Goal: Obtain resource: Obtain resource

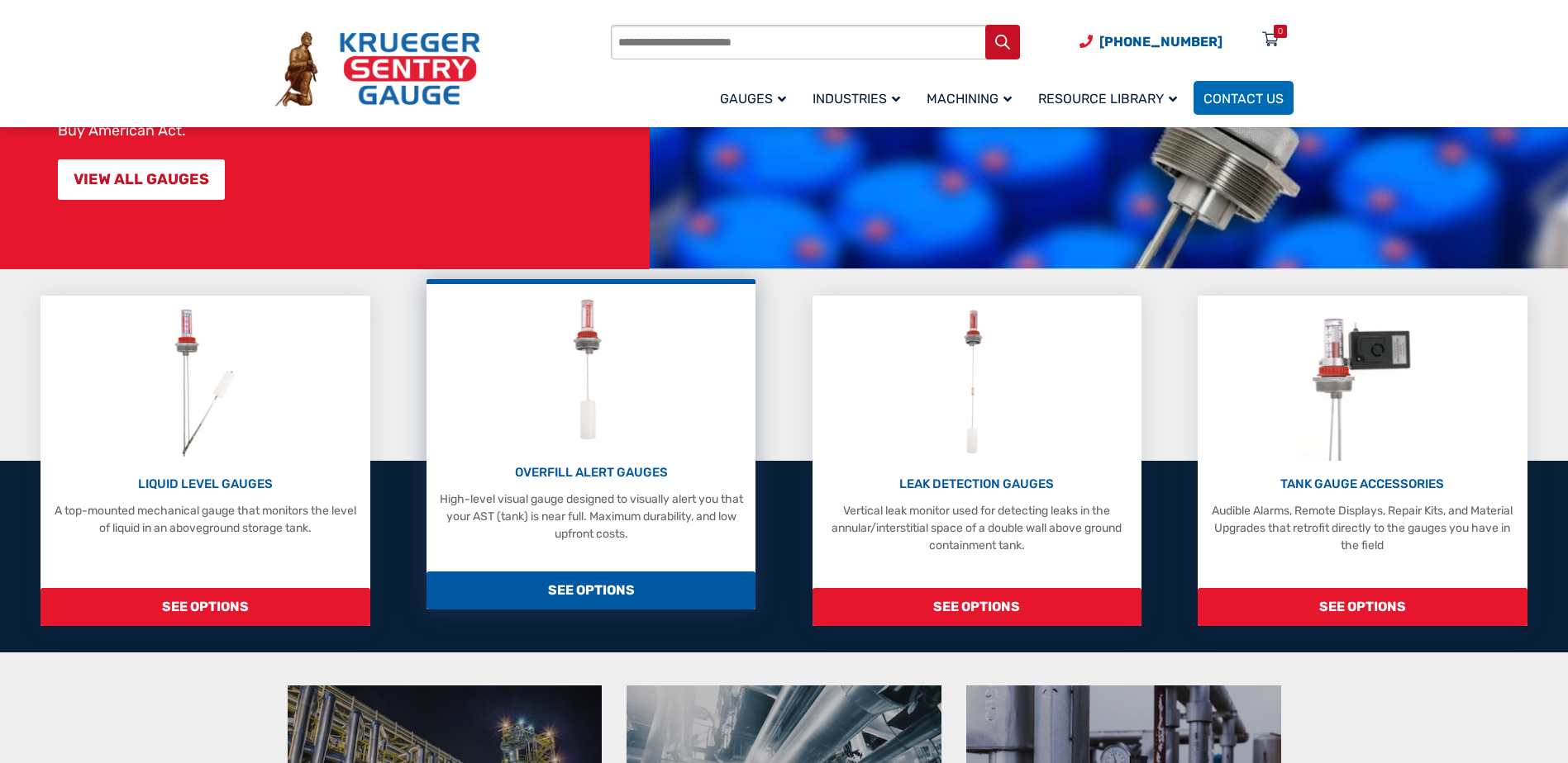
scroll to position [248, 0]
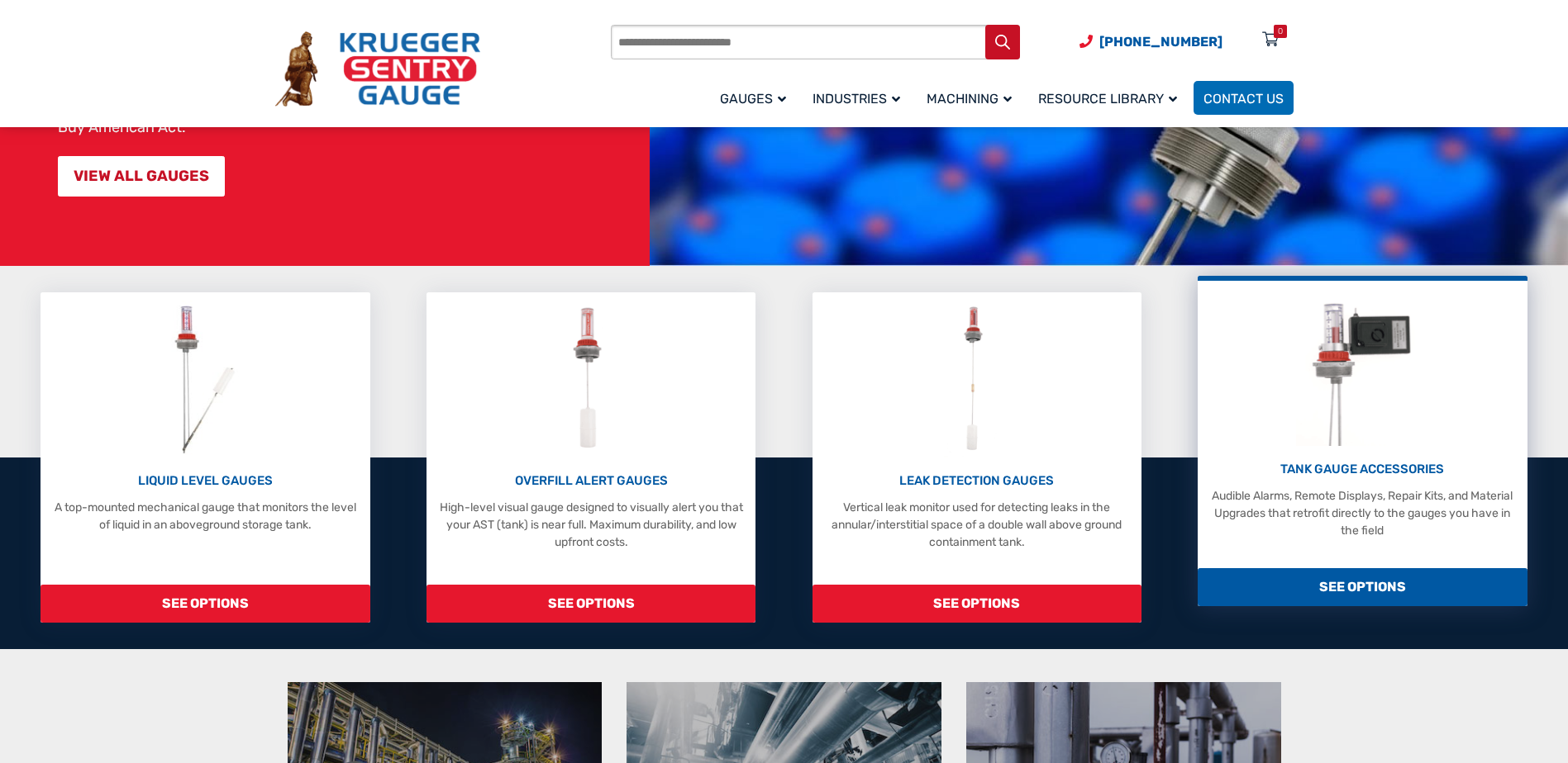
click at [1330, 479] on div "TANK GAUGE ACCESSORIES Audible Alarms, Remote Displays, Repair Kits, and Materi…" at bounding box center [1362, 500] width 313 height 79
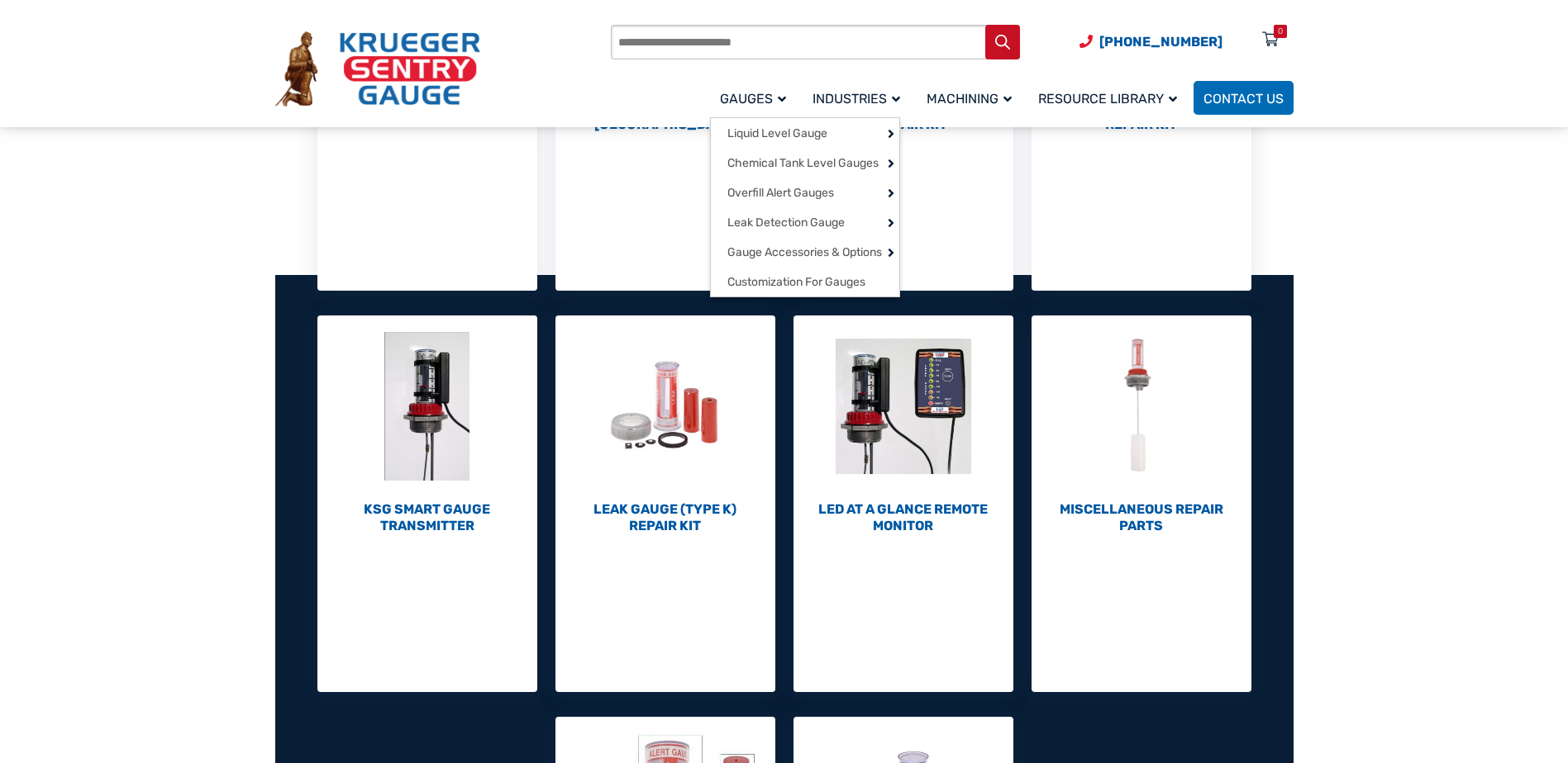
scroll to position [83, 0]
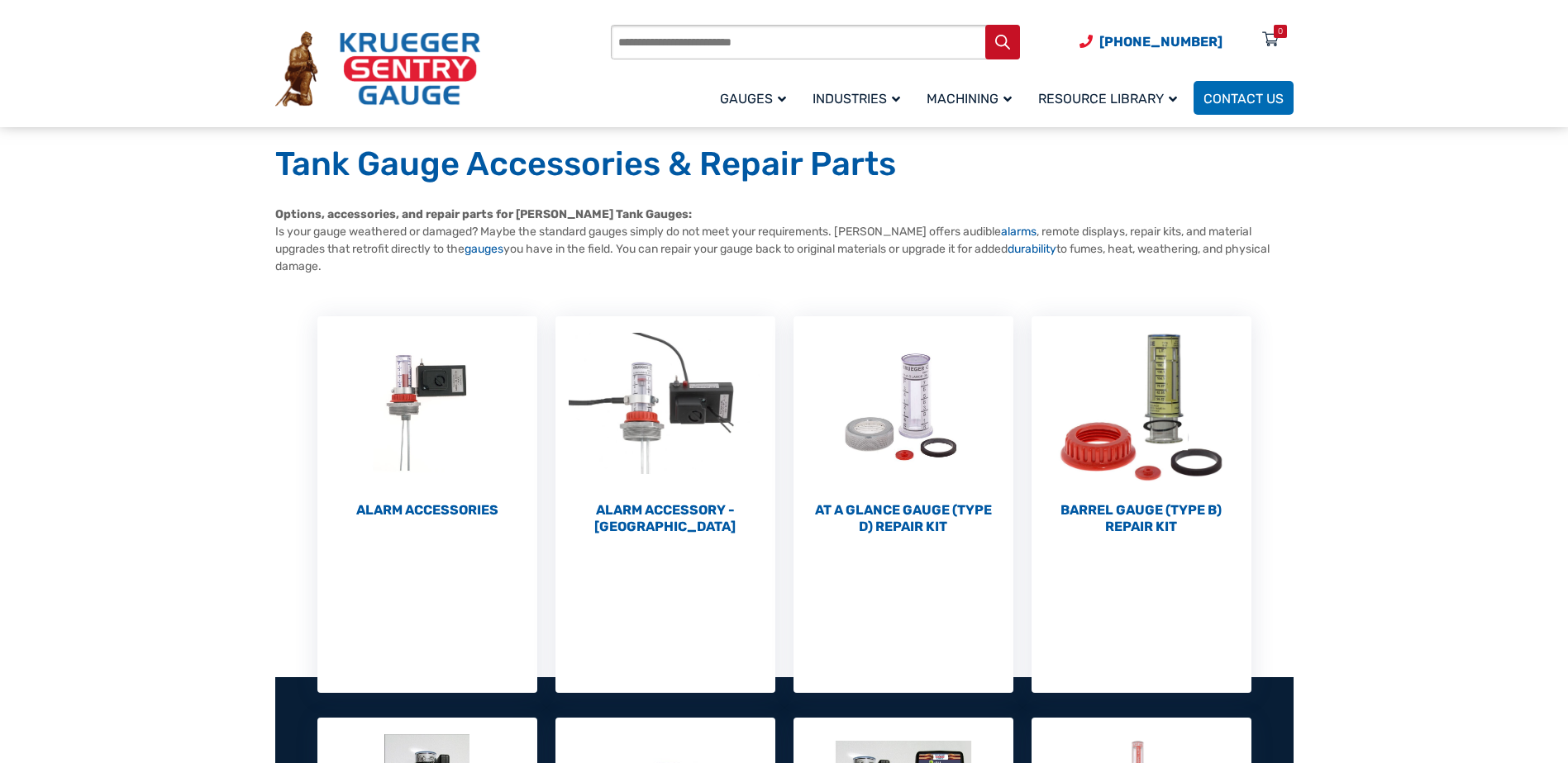
click at [882, 47] on input "Products search" at bounding box center [815, 42] width 409 height 35
paste input "**********"
type input "**********"
click at [985, 25] on button "Search" at bounding box center [1002, 42] width 35 height 35
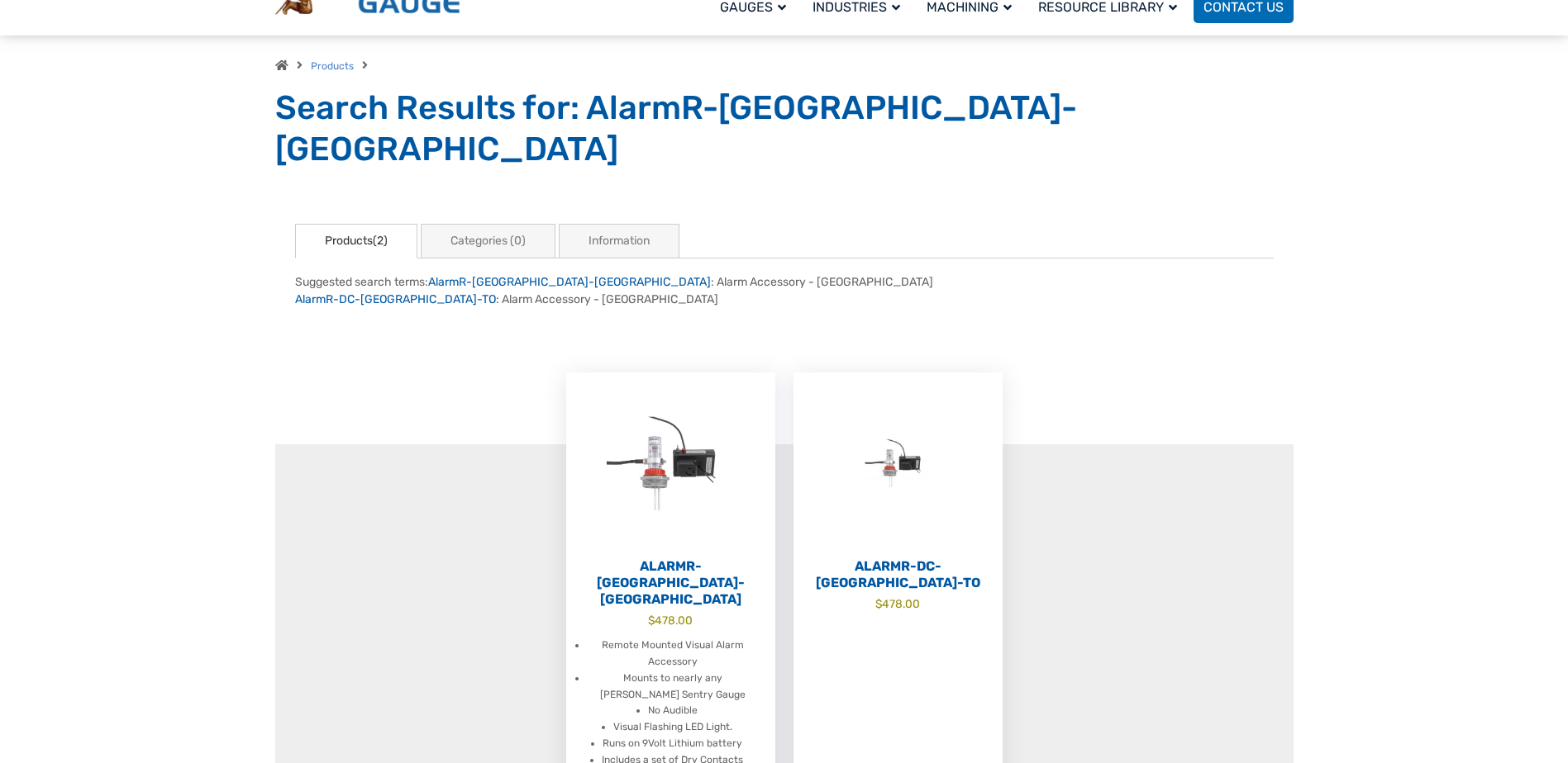
scroll to position [330, 0]
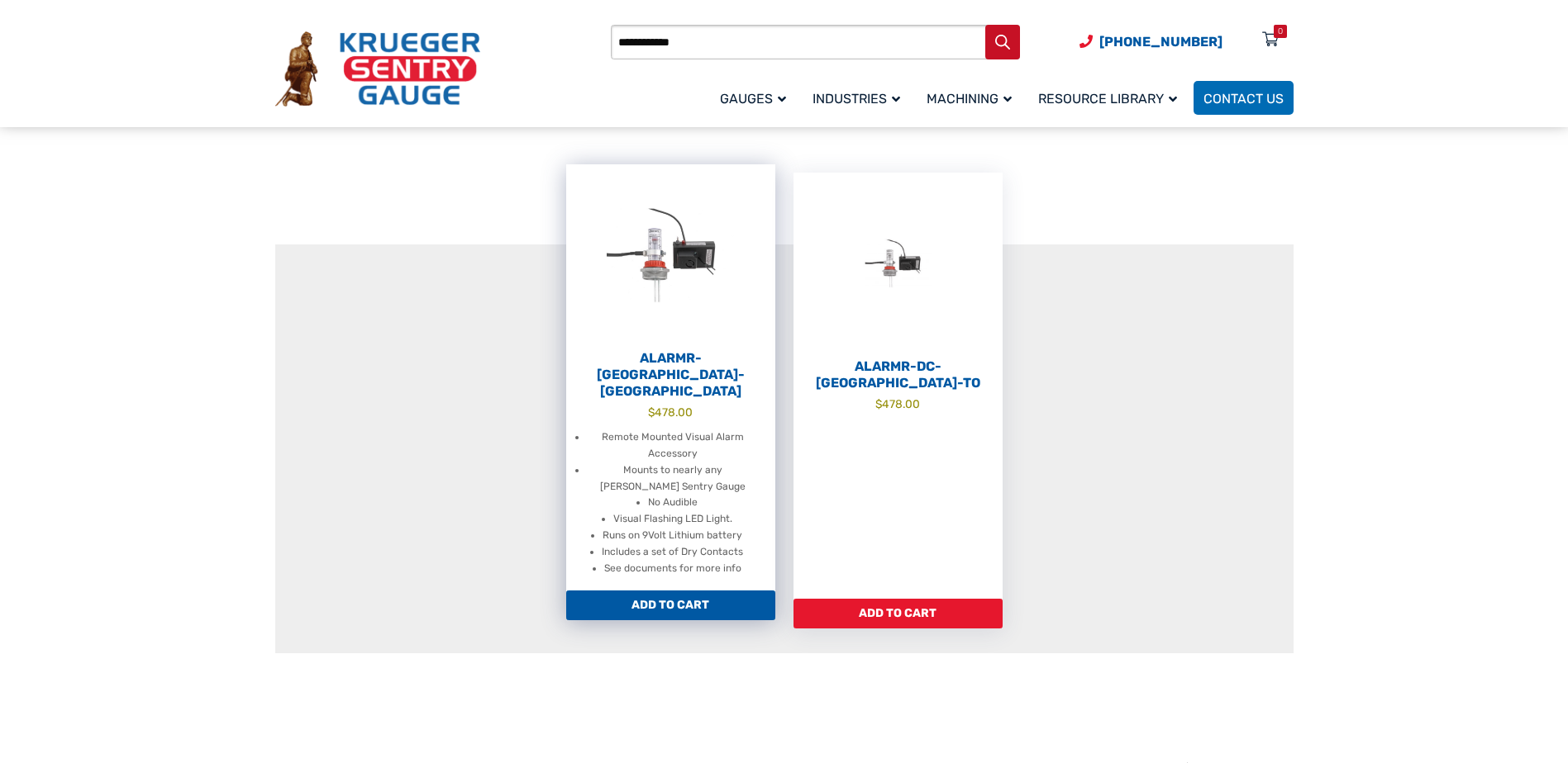
click at [705, 462] on li "Mounts to nearly any [PERSON_NAME] Sentry Gauge" at bounding box center [672, 478] width 172 height 33
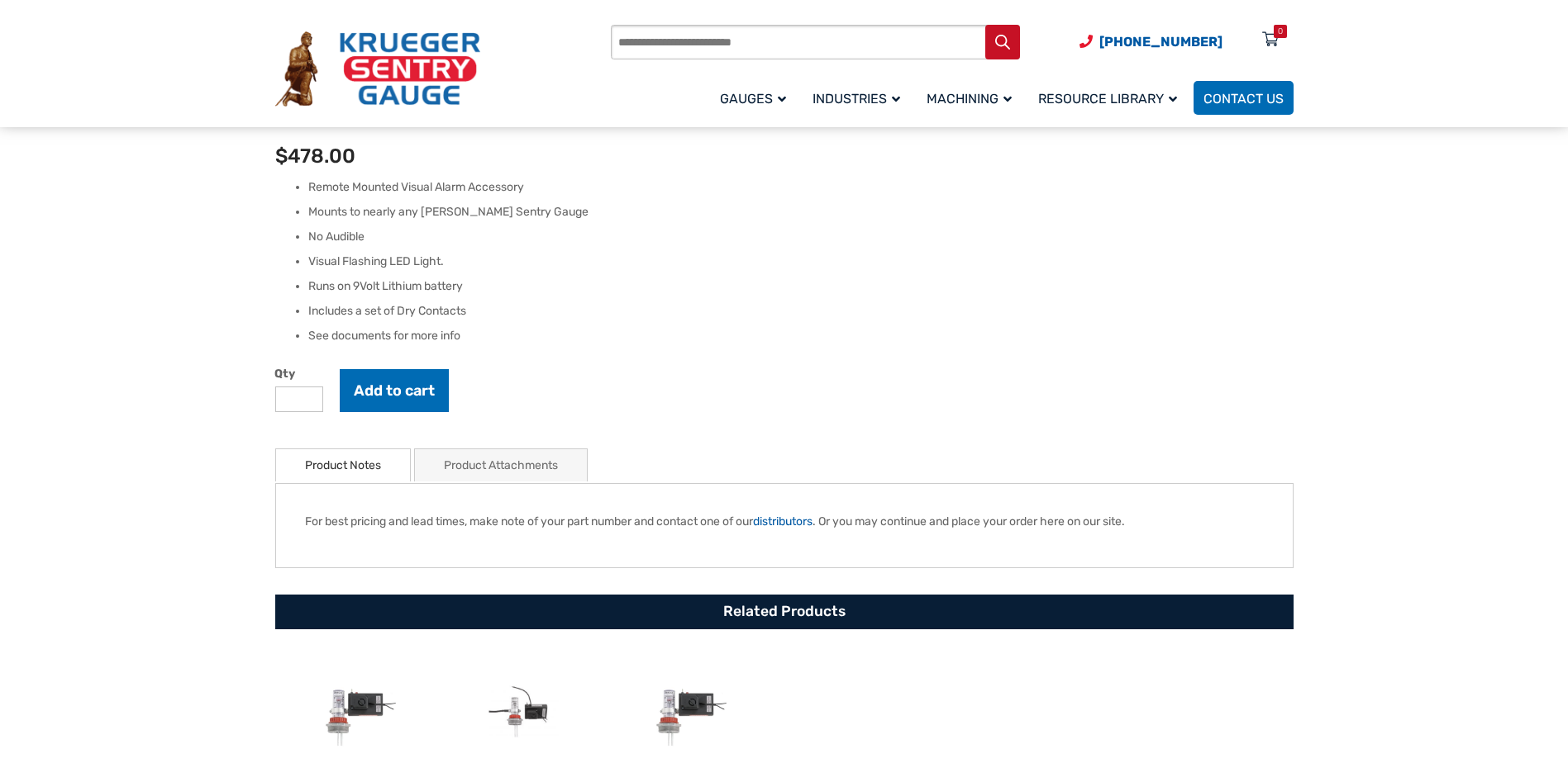
scroll to position [908, 0]
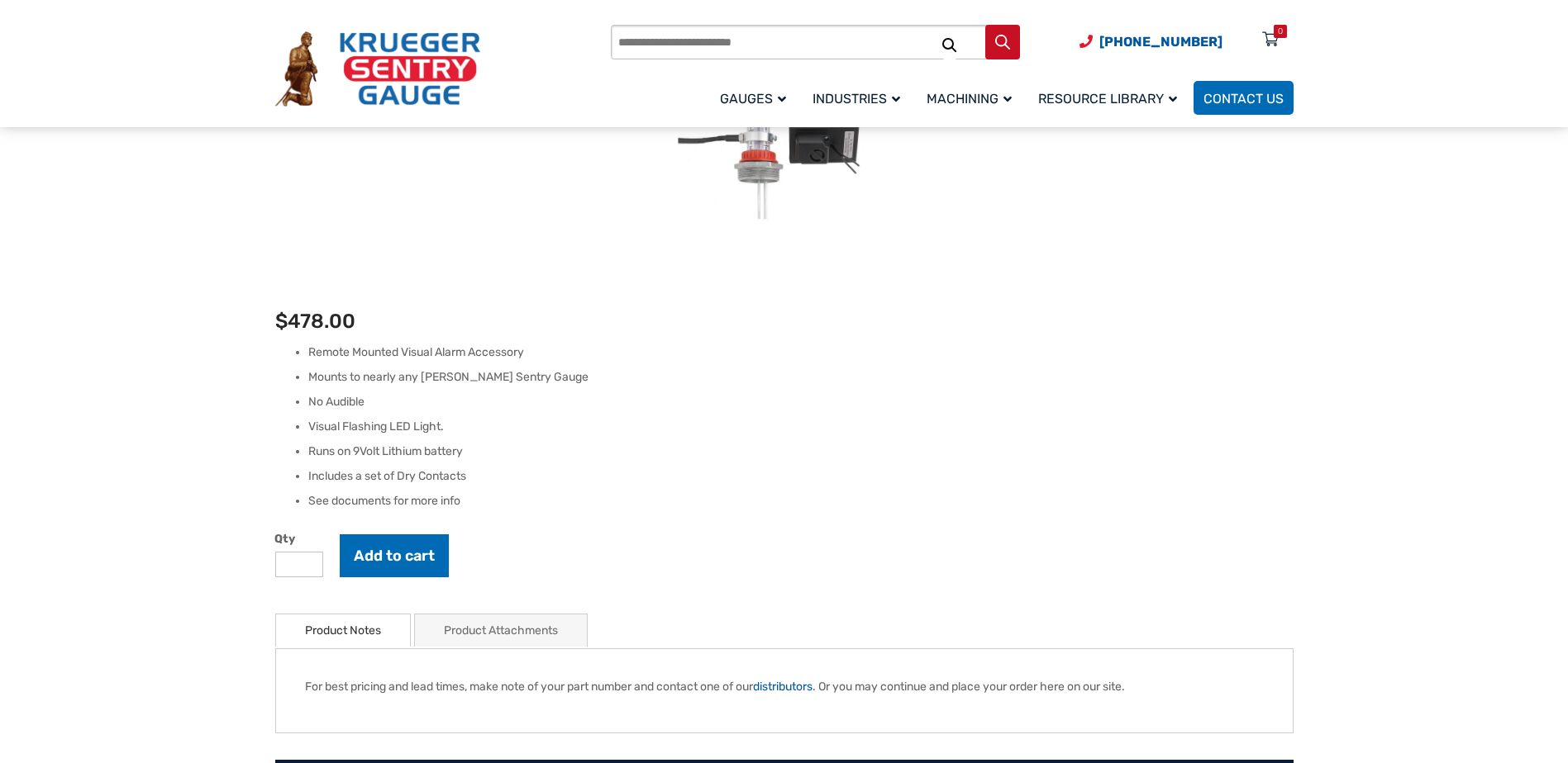
click at [501, 615] on link "Product Attachments" at bounding box center [501, 631] width 114 height 32
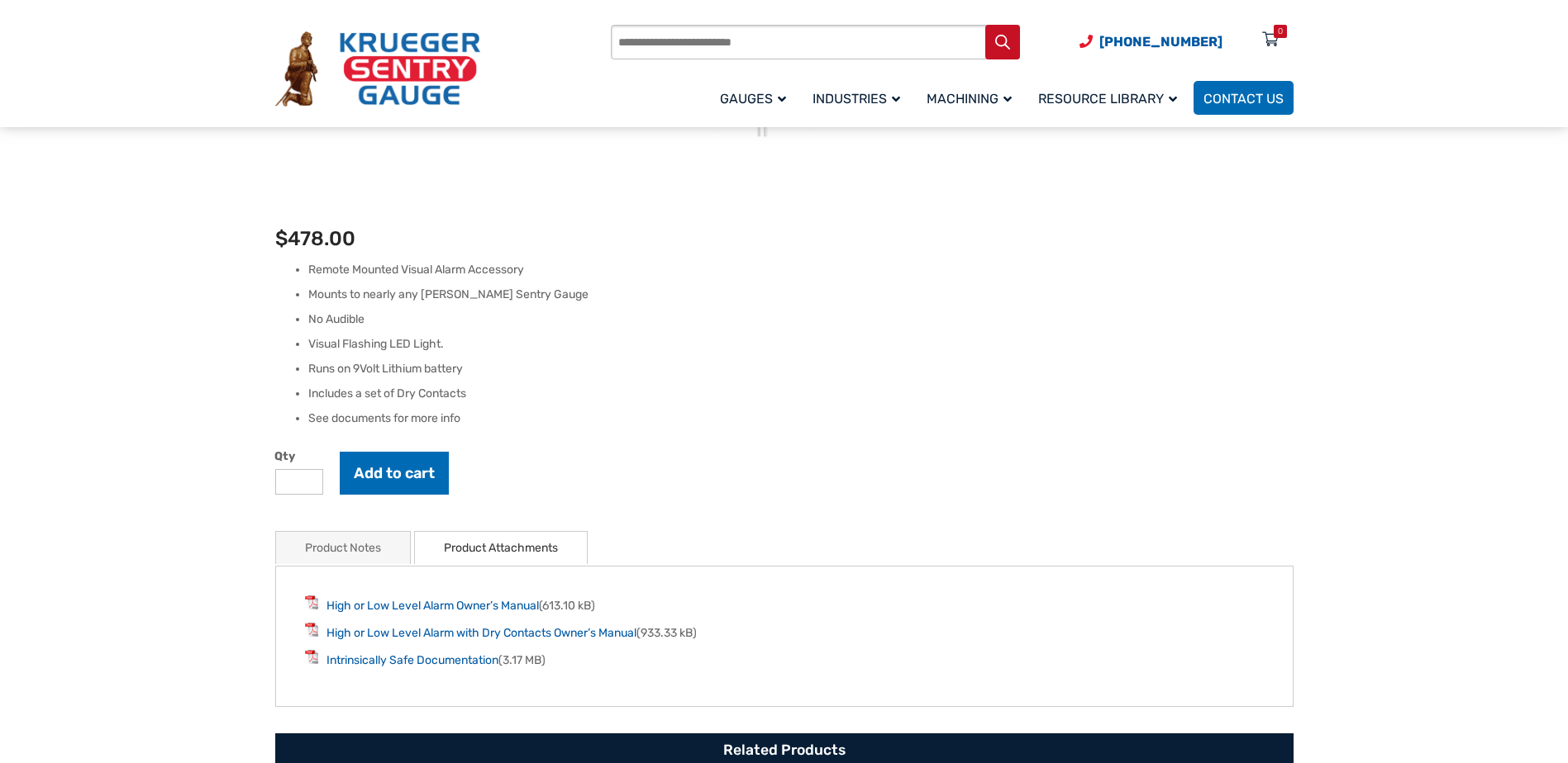
scroll to position [578, 0]
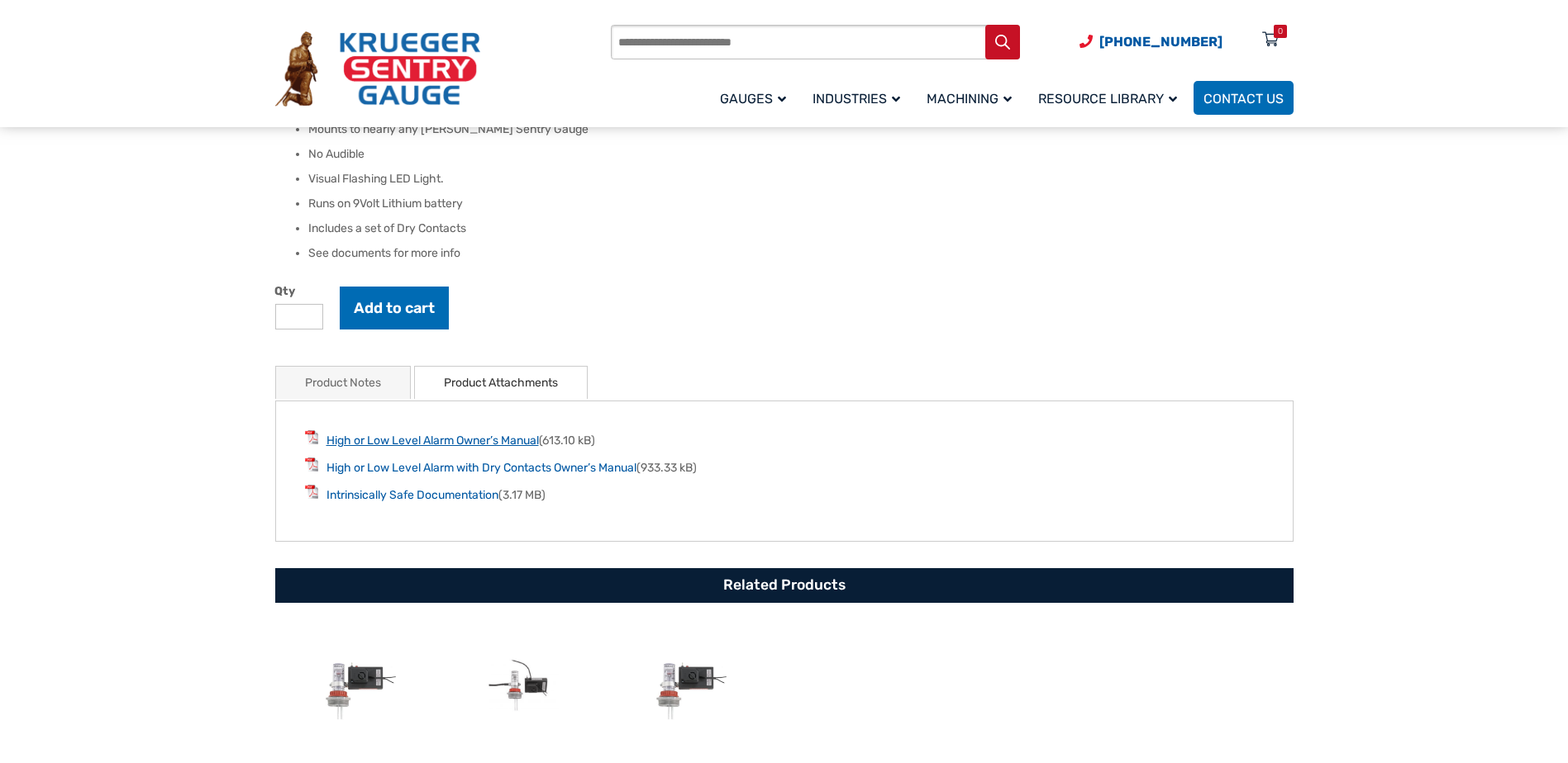
click at [483, 434] on link "High or Low Level Alarm Owner’s Manual" at bounding box center [433, 441] width 213 height 14
click at [460, 460] on link "High or Low Level Alarm with Dry Contacts Owner’s Manual" at bounding box center [481, 468] width 310 height 14
